Goal: Book appointment/travel/reservation

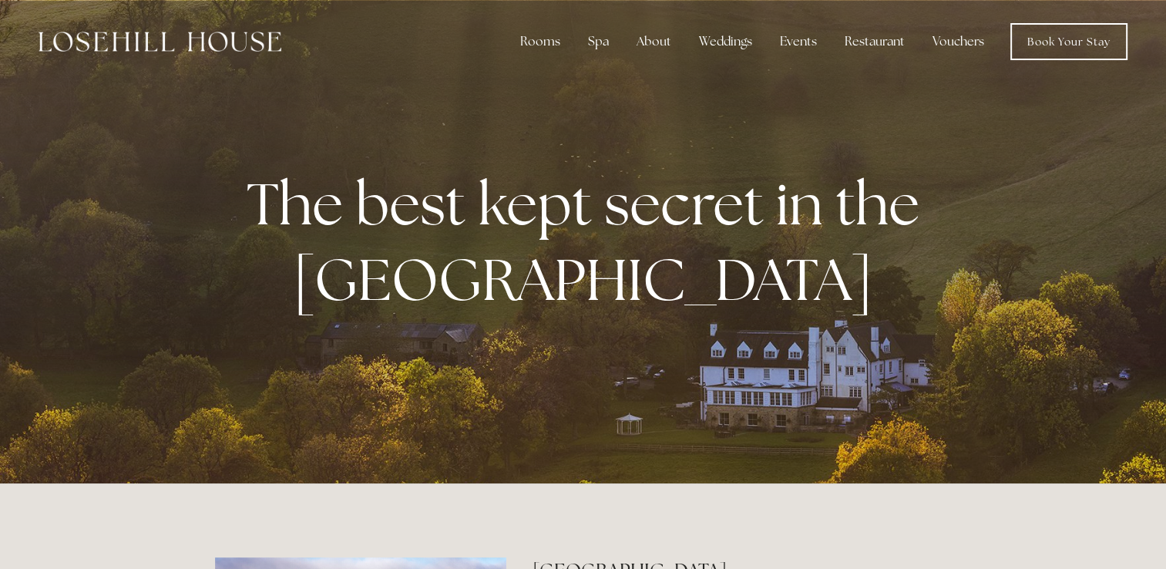
click at [187, 47] on img at bounding box center [160, 42] width 243 height 20
click at [1076, 44] on link "Book Your Stay" at bounding box center [1068, 41] width 117 height 37
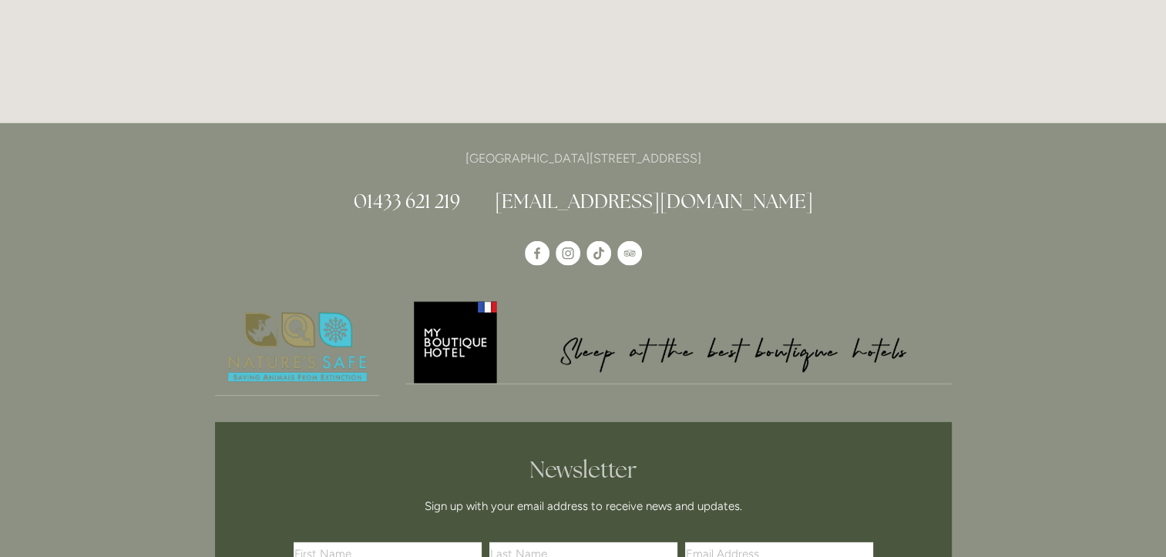
scroll to position [4244, 0]
